Goal: Task Accomplishment & Management: Manage account settings

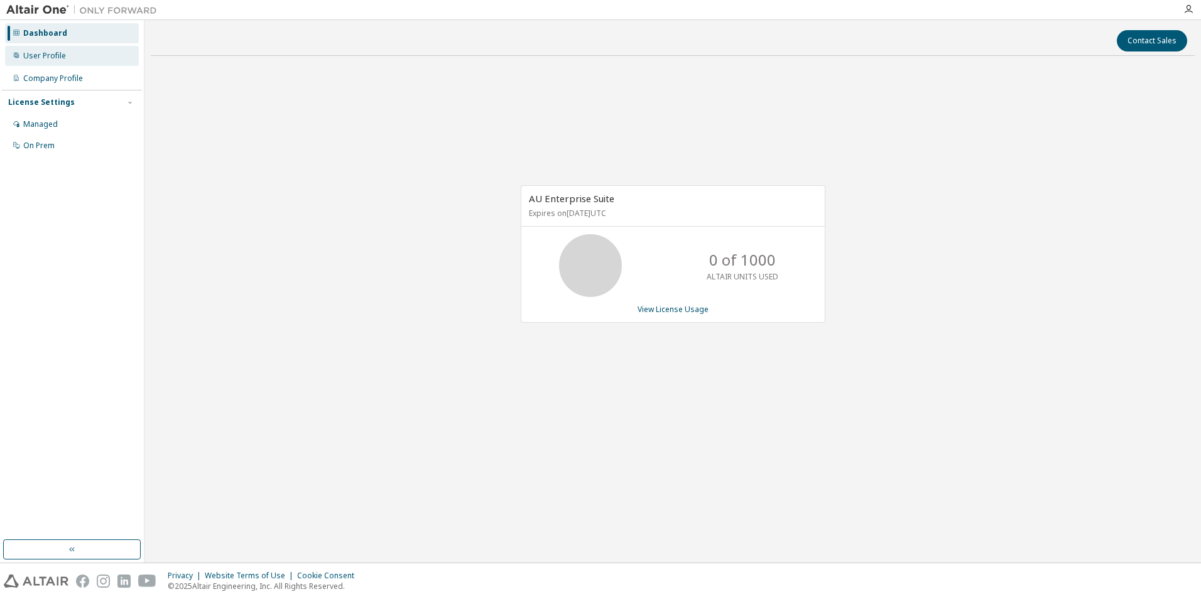
click at [65, 55] on div "User Profile" at bounding box center [72, 56] width 134 height 20
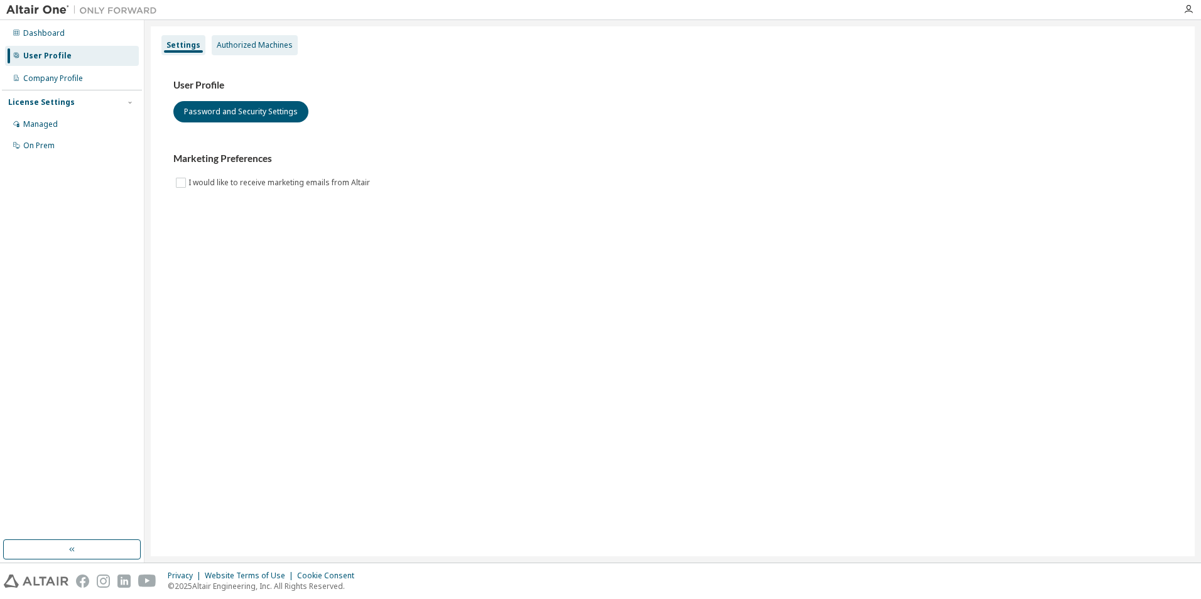
click at [236, 47] on div "Authorized Machines" at bounding box center [255, 45] width 76 height 10
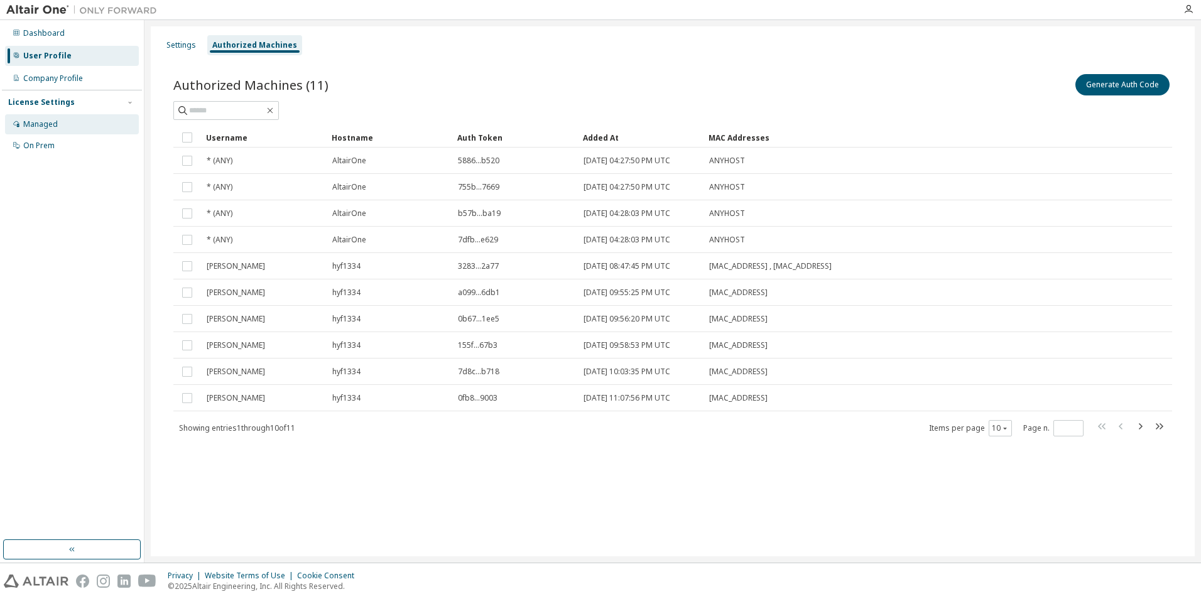
click at [58, 120] on div "Managed" at bounding box center [72, 124] width 134 height 20
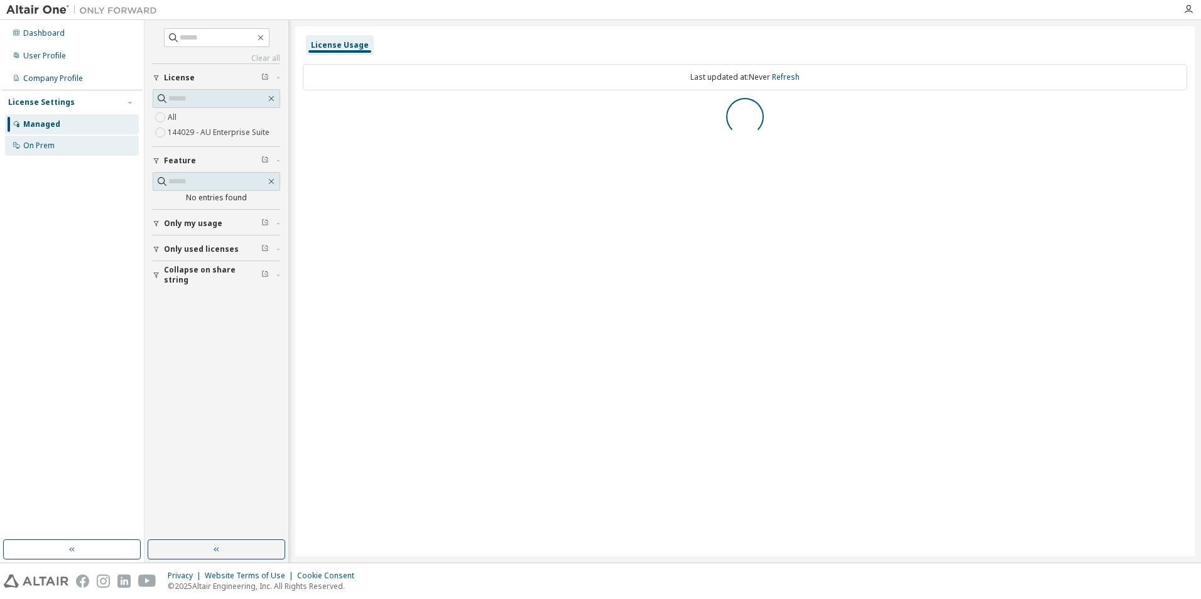
click at [55, 141] on div "On Prem" at bounding box center [72, 146] width 134 height 20
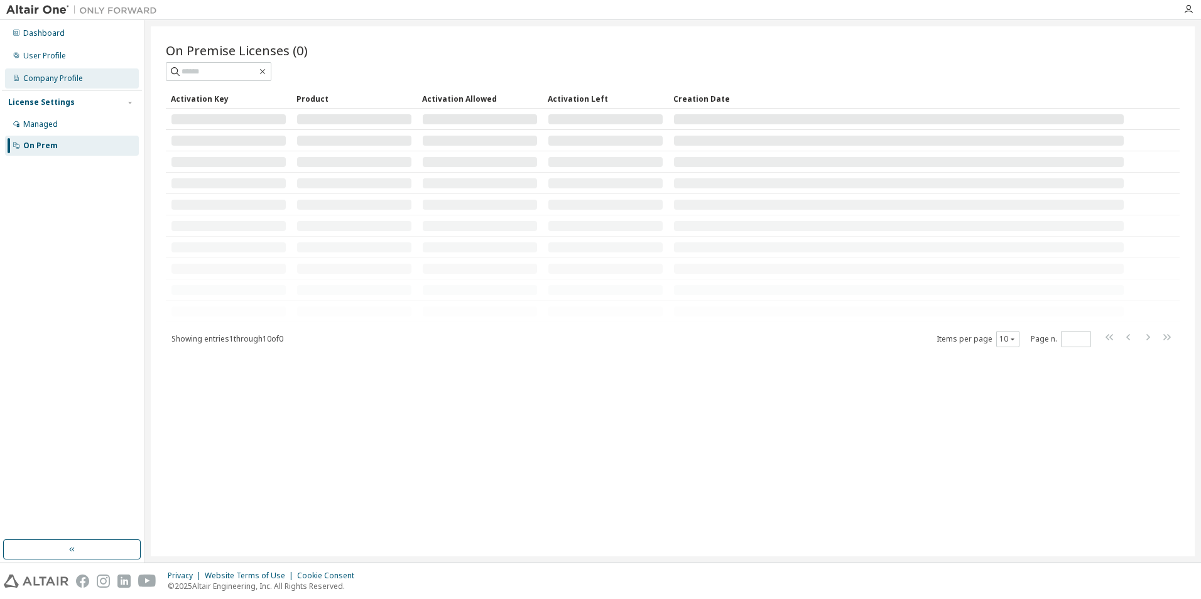
click at [53, 84] on div "Company Profile" at bounding box center [72, 78] width 134 height 20
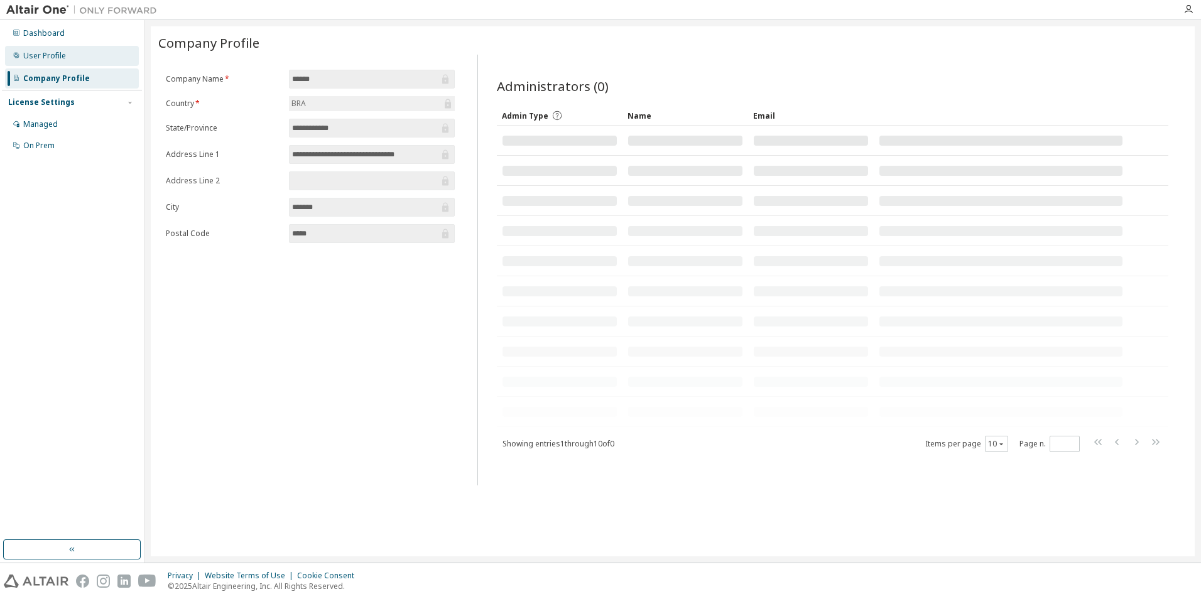
click at [53, 60] on div "User Profile" at bounding box center [44, 56] width 43 height 10
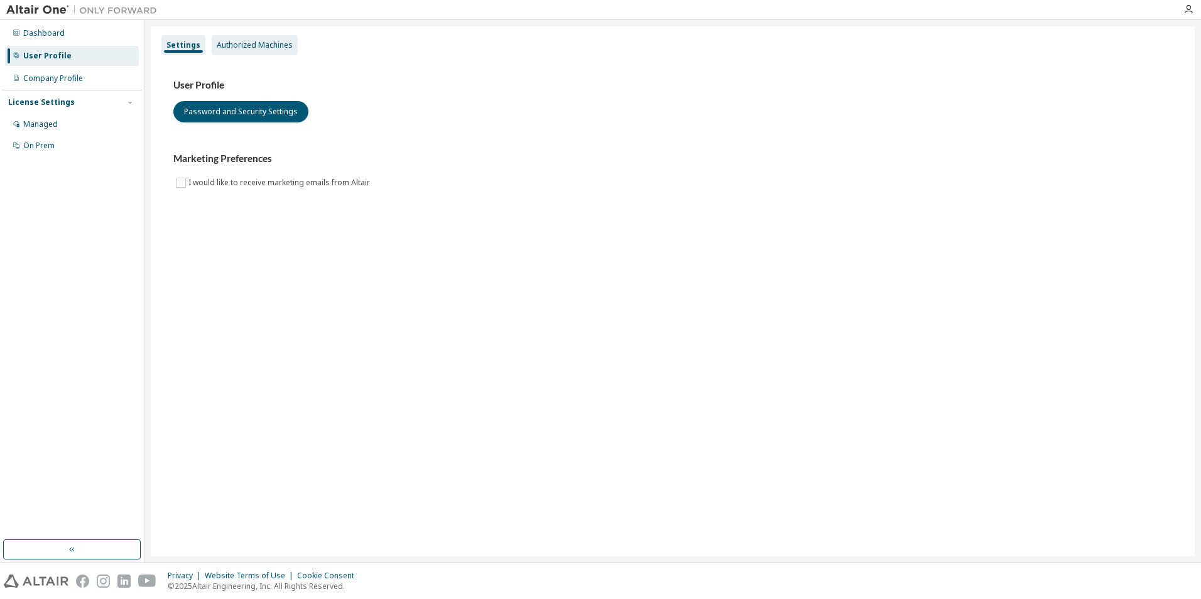
click at [239, 46] on div "Authorized Machines" at bounding box center [255, 45] width 76 height 10
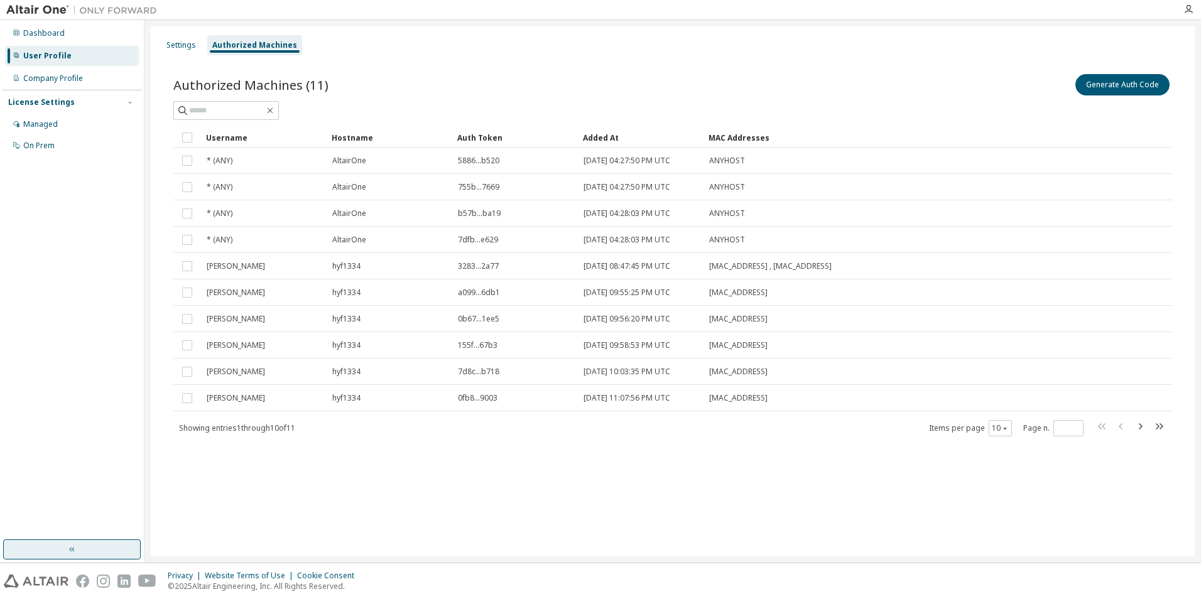
click at [85, 542] on button "button" at bounding box center [72, 550] width 138 height 20
